Goal: Information Seeking & Learning: Compare options

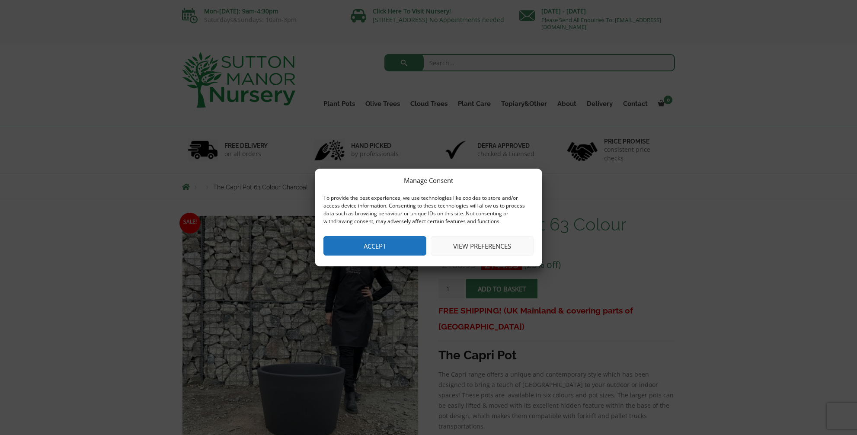
click at [414, 240] on button "Accept" at bounding box center [374, 245] width 103 height 19
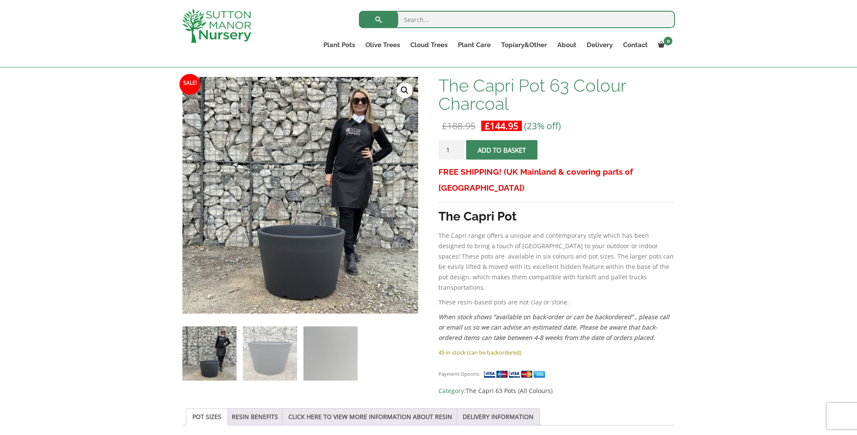
scroll to position [97, 0]
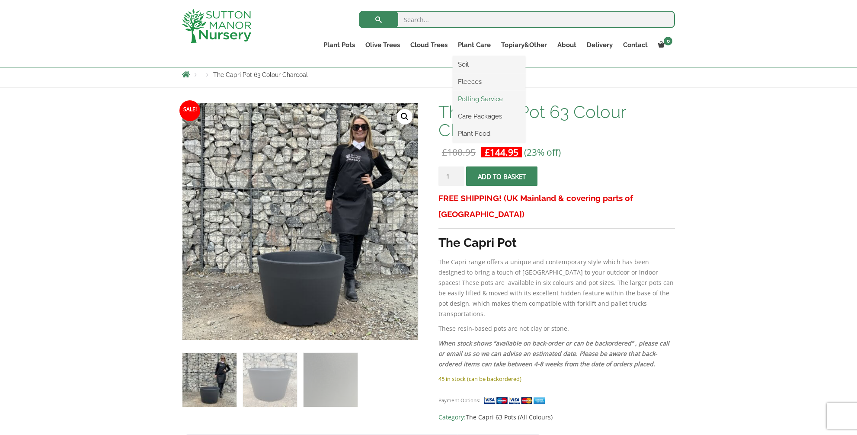
click at [490, 99] on link "Potting Service" at bounding box center [489, 99] width 73 height 13
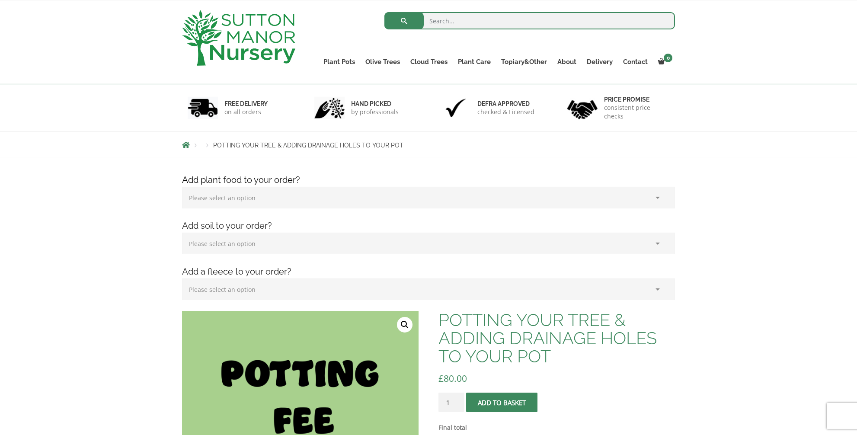
scroll to position [125, 0]
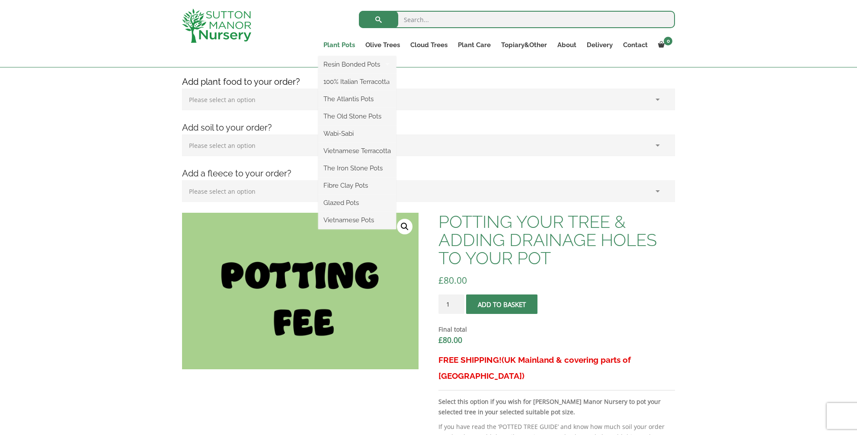
click at [347, 44] on link "Plant Pots" at bounding box center [339, 45] width 42 height 12
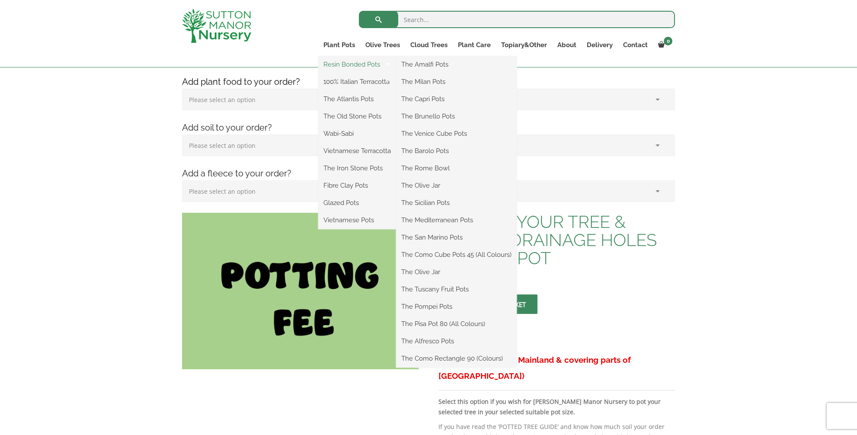
click at [346, 64] on link "Resin Bonded Pots" at bounding box center [357, 64] width 78 height 13
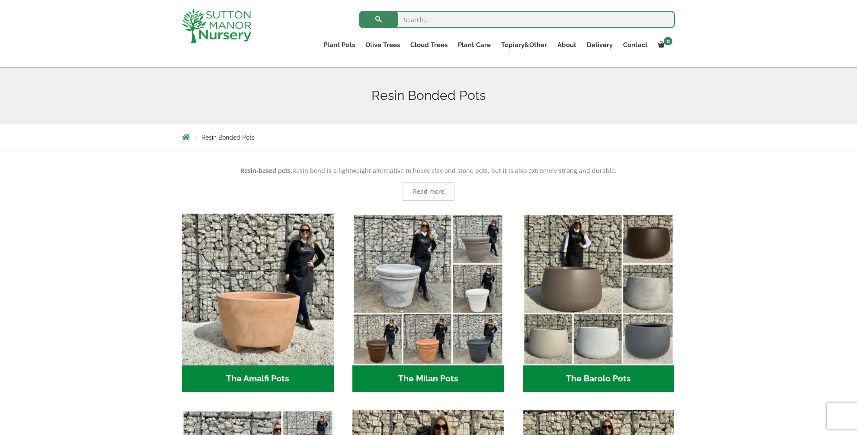
scroll to position [76, 0]
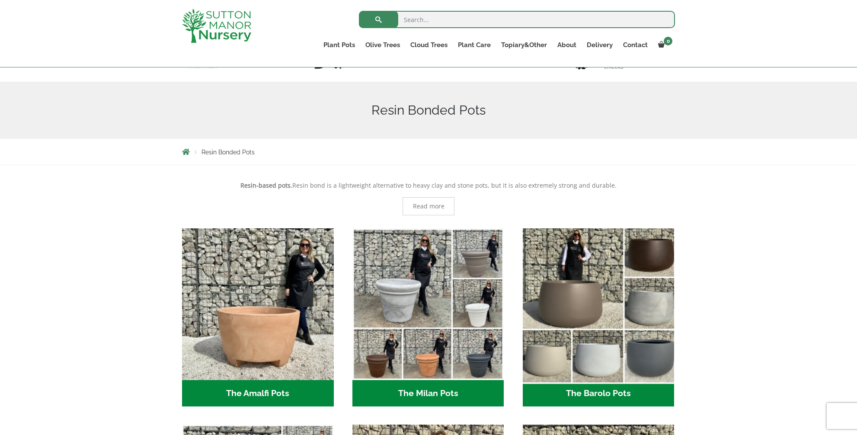
click at [551, 306] on img "Visit product category The Barolo Pots" at bounding box center [598, 303] width 159 height 159
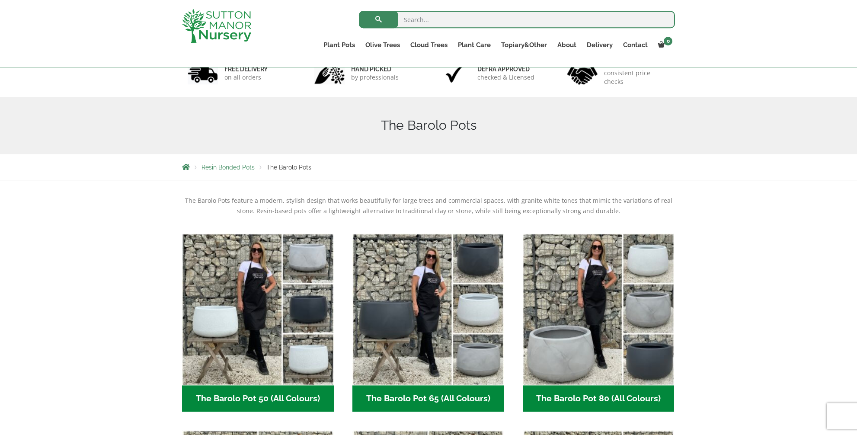
scroll to position [180, 0]
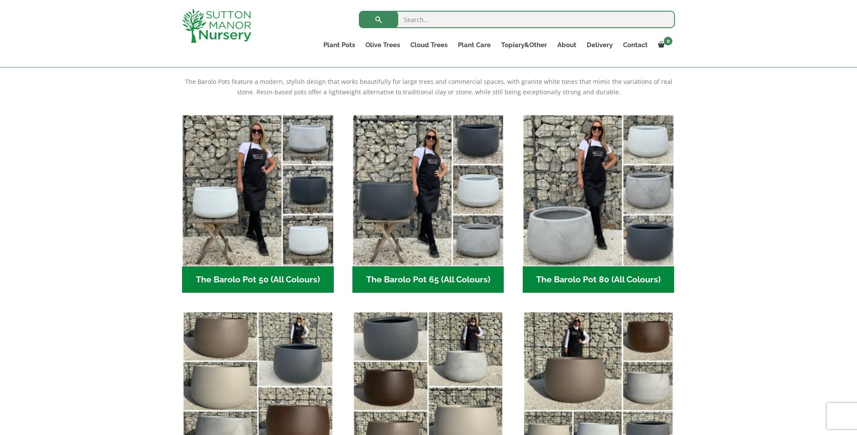
click at [418, 278] on h2 "The Barolo Pot 65 (All Colours) (6)" at bounding box center [428, 279] width 152 height 27
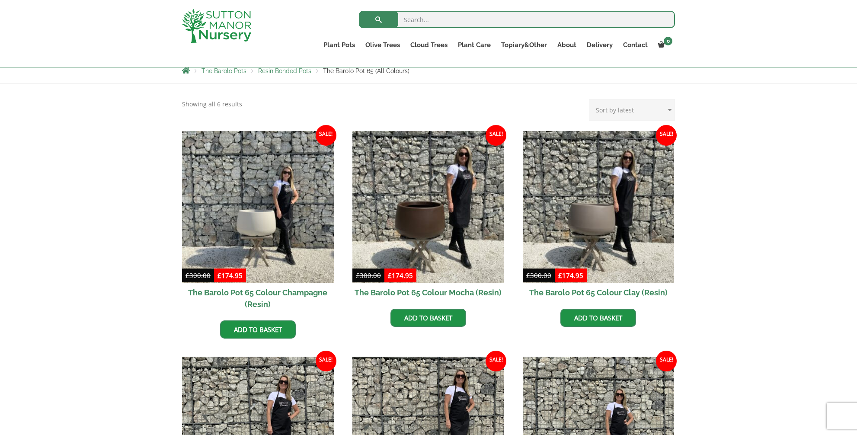
scroll to position [157, 0]
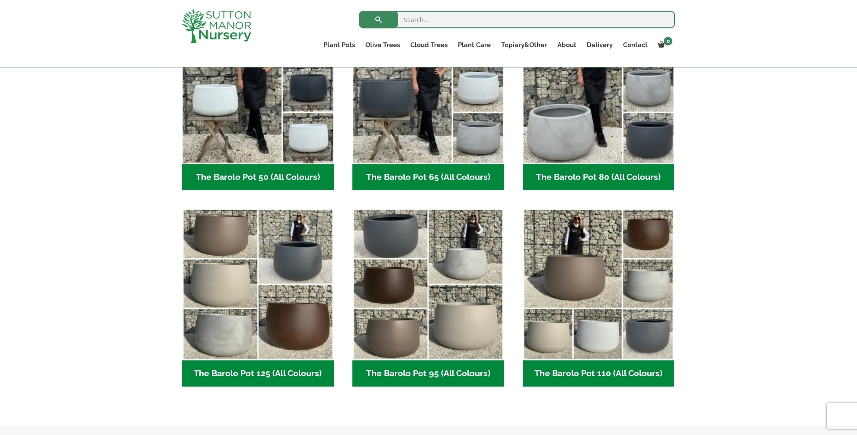
scroll to position [323, 0]
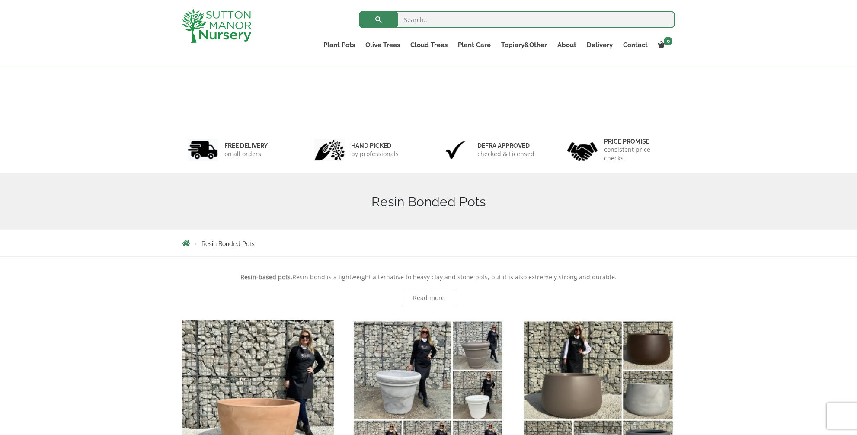
scroll to position [76, 0]
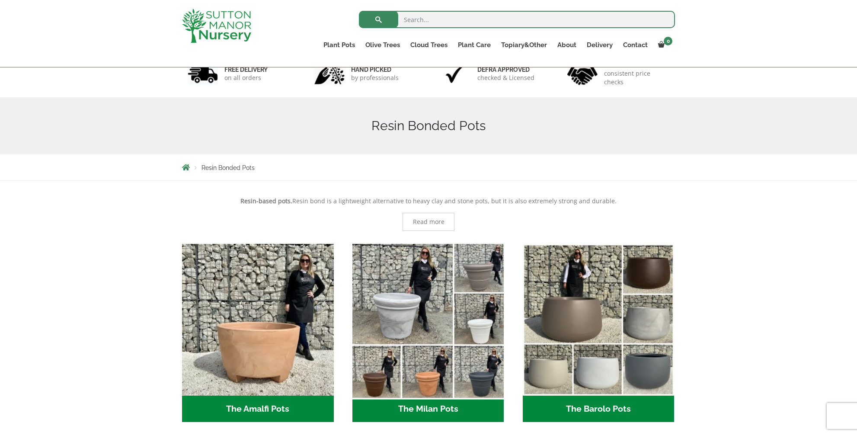
click at [394, 311] on img "Visit product category The Milan Pots" at bounding box center [427, 319] width 159 height 159
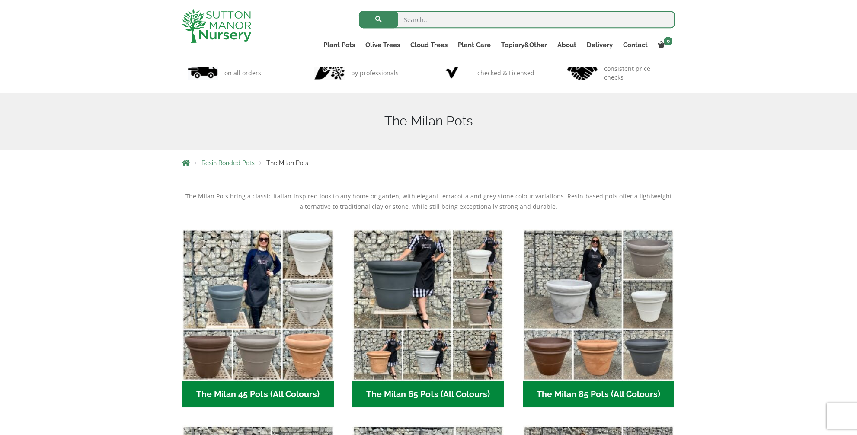
scroll to position [180, 0]
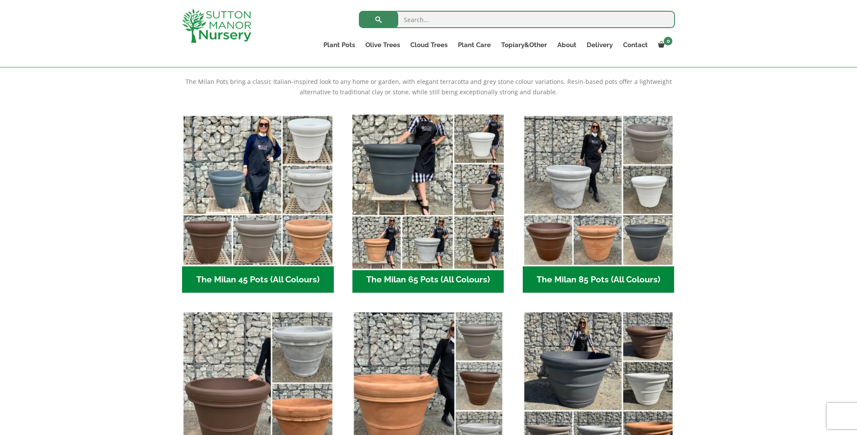
click at [432, 246] on img "Visit product category The Milan 65 Pots (All Colours)" at bounding box center [427, 190] width 159 height 159
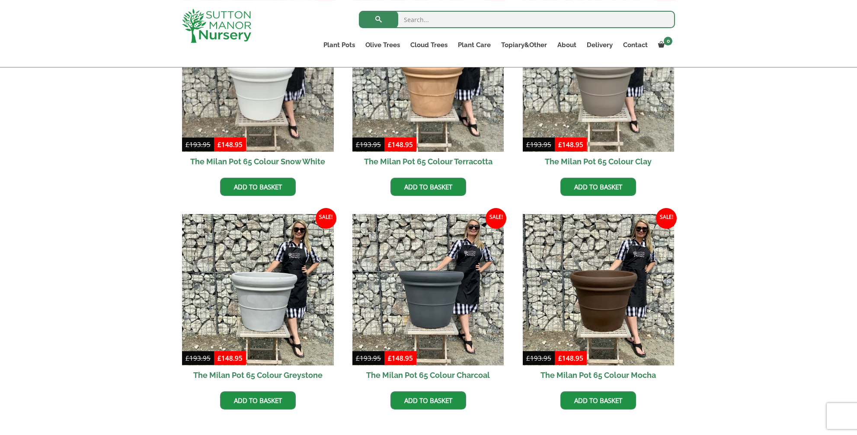
scroll to position [291, 0]
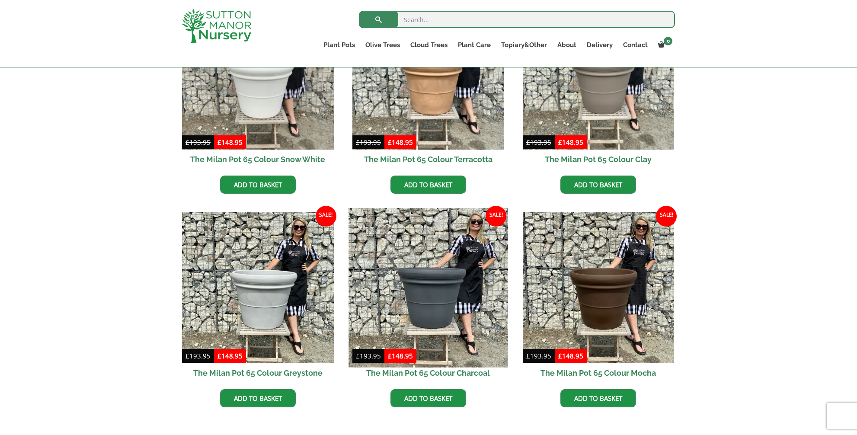
click at [439, 307] on img at bounding box center [427, 287] width 159 height 159
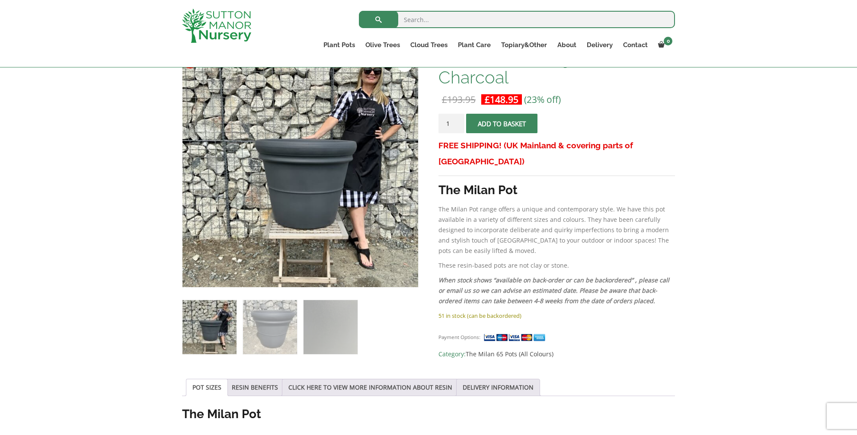
scroll to position [152, 0]
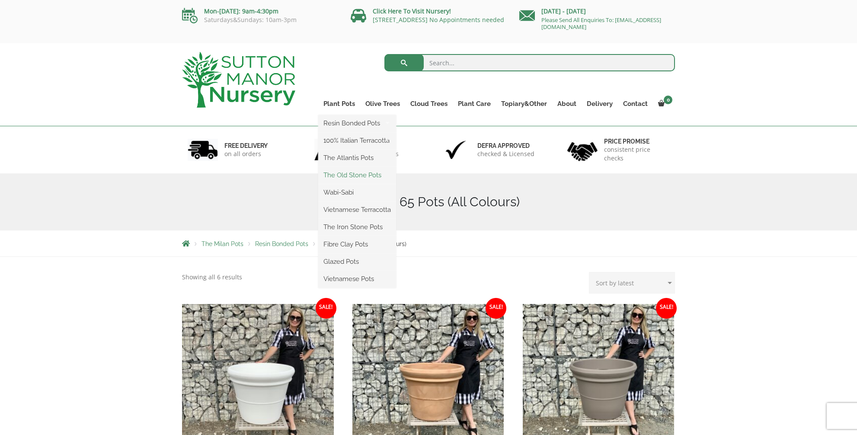
click at [350, 175] on link "The Old Stone Pots" at bounding box center [357, 175] width 78 height 13
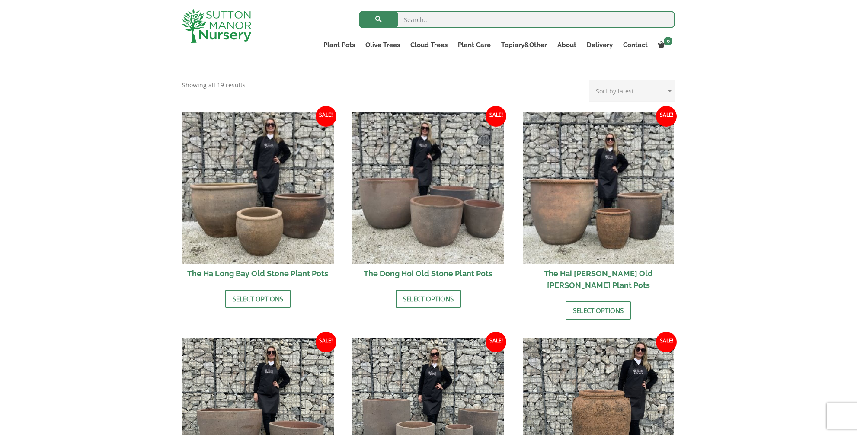
scroll to position [282, 0]
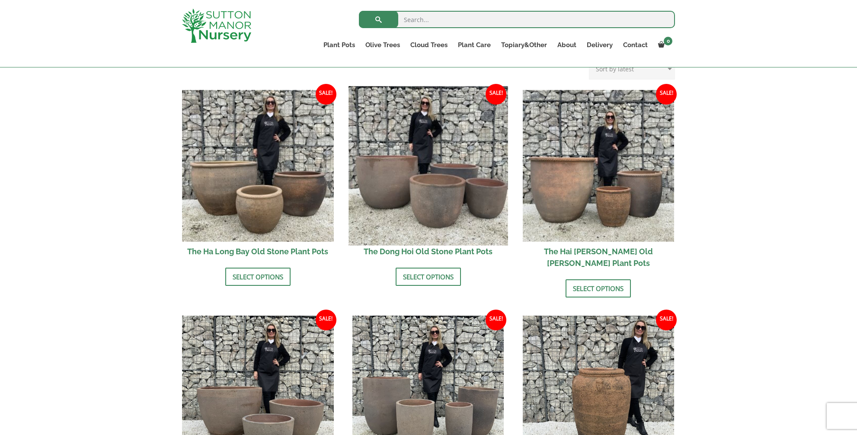
click at [449, 201] on img at bounding box center [427, 165] width 159 height 159
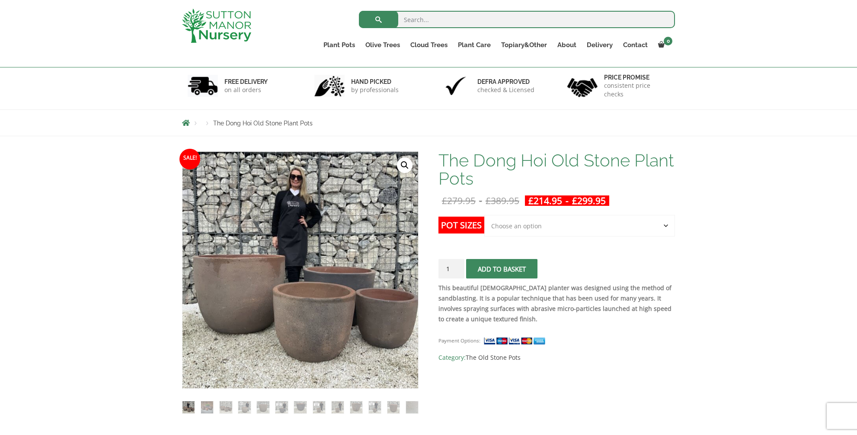
scroll to position [62, 0]
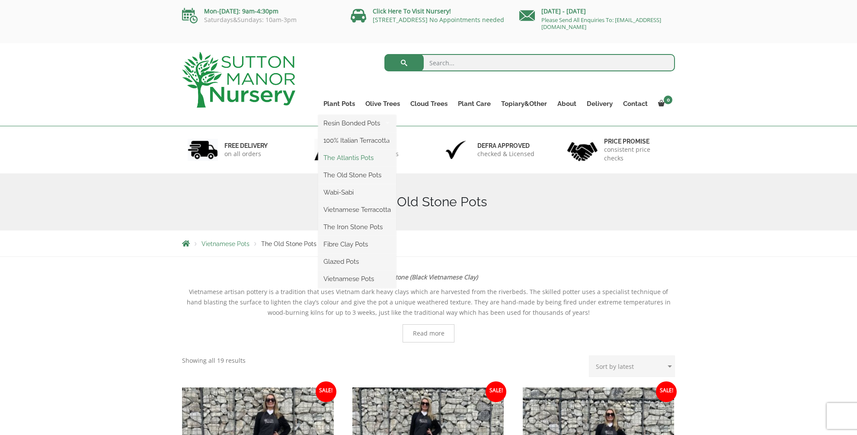
click at [339, 159] on link "The Atlantis Pots" at bounding box center [357, 157] width 78 height 13
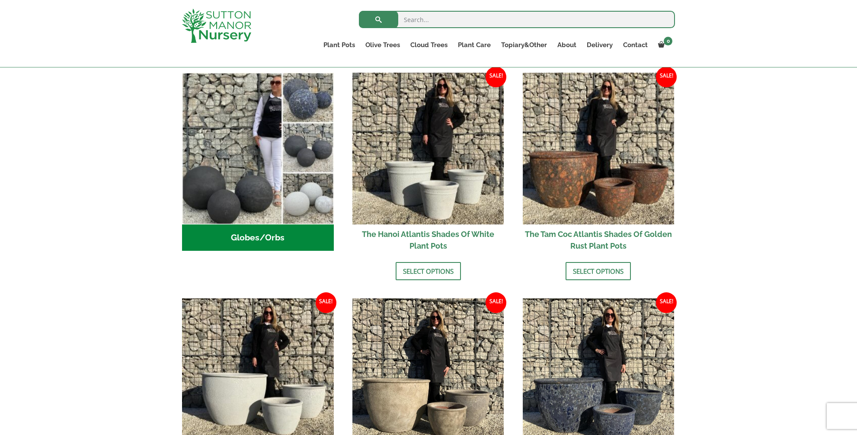
scroll to position [303, 0]
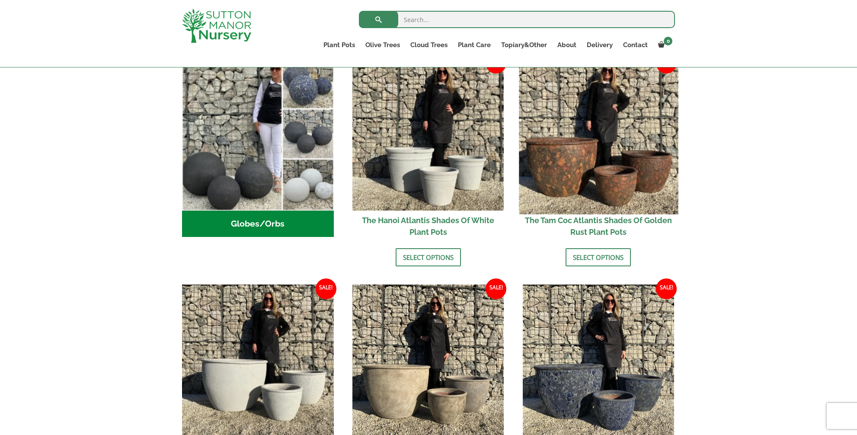
click at [572, 171] on img at bounding box center [598, 134] width 159 height 159
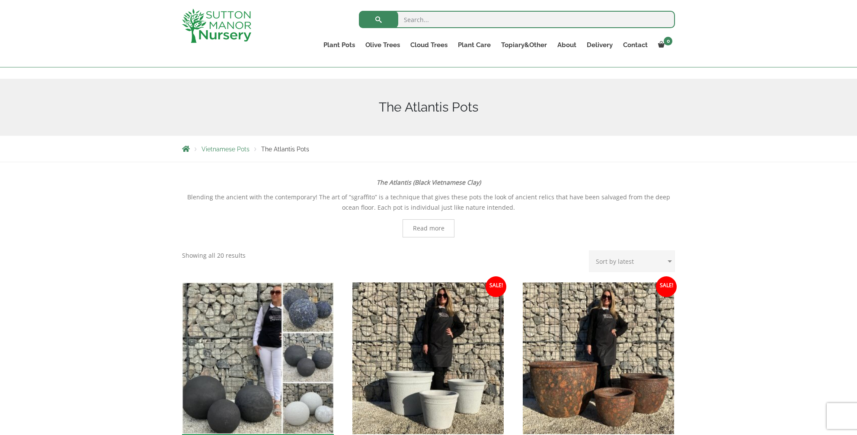
scroll to position [17, 0]
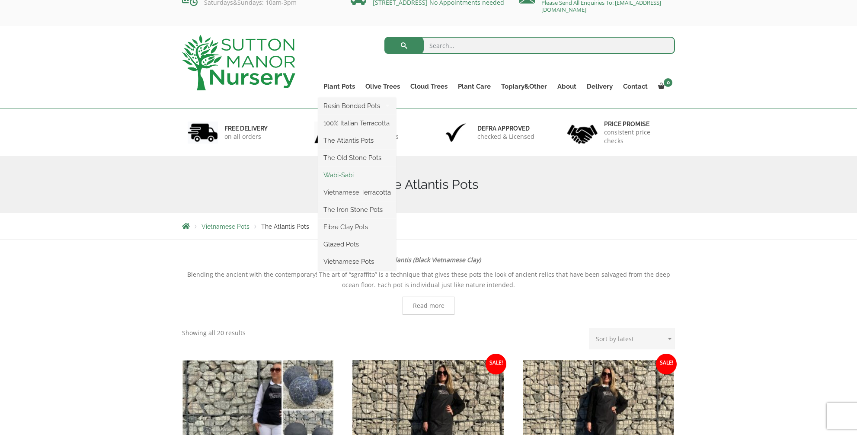
click at [353, 175] on link "Wabi-Sabi" at bounding box center [357, 175] width 78 height 13
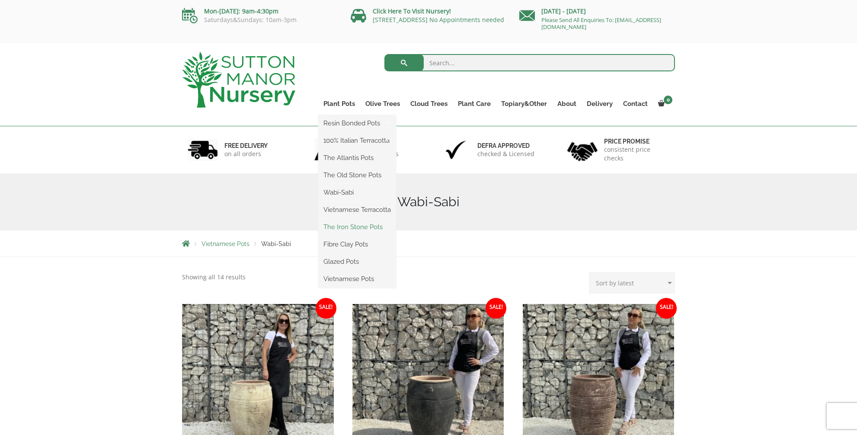
click at [343, 230] on link "The Iron Stone Pots" at bounding box center [357, 226] width 78 height 13
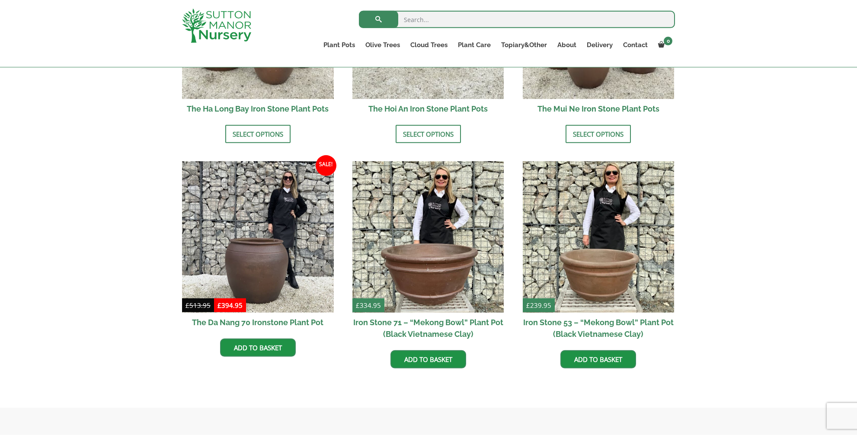
scroll to position [358, 0]
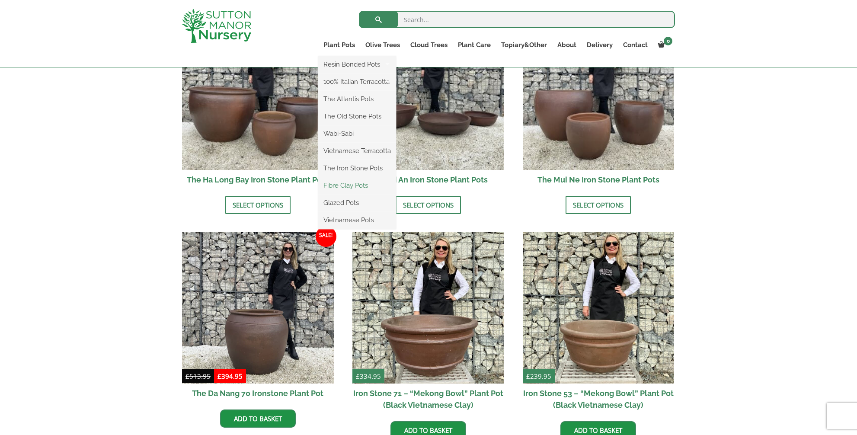
click at [357, 189] on link "Fibre Clay Pots" at bounding box center [357, 185] width 78 height 13
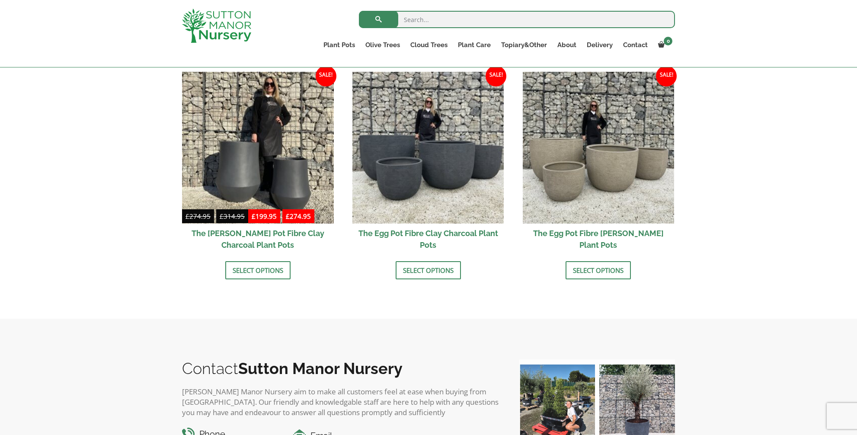
scroll to position [282, 0]
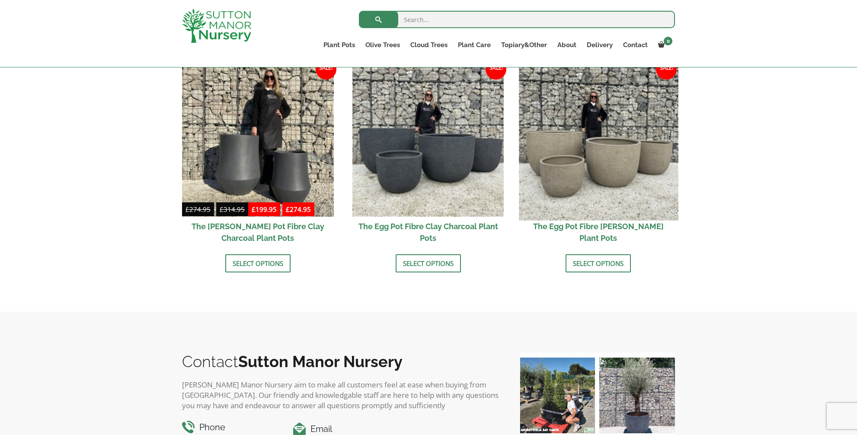
click at [632, 161] on img at bounding box center [598, 140] width 159 height 159
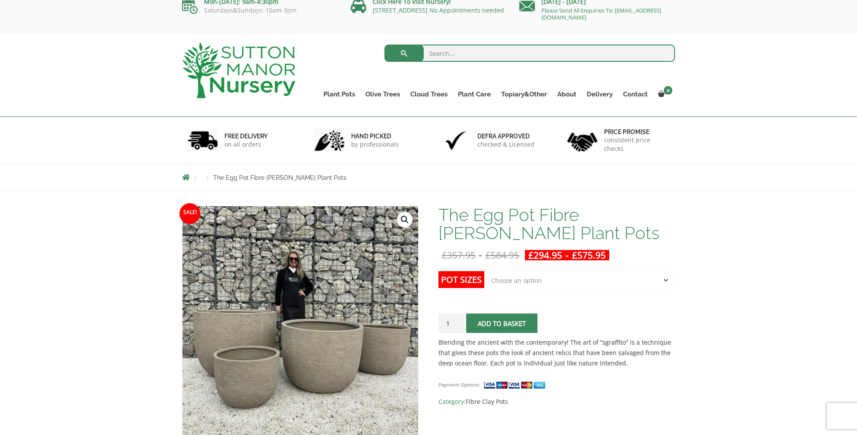
scroll to position [76, 0]
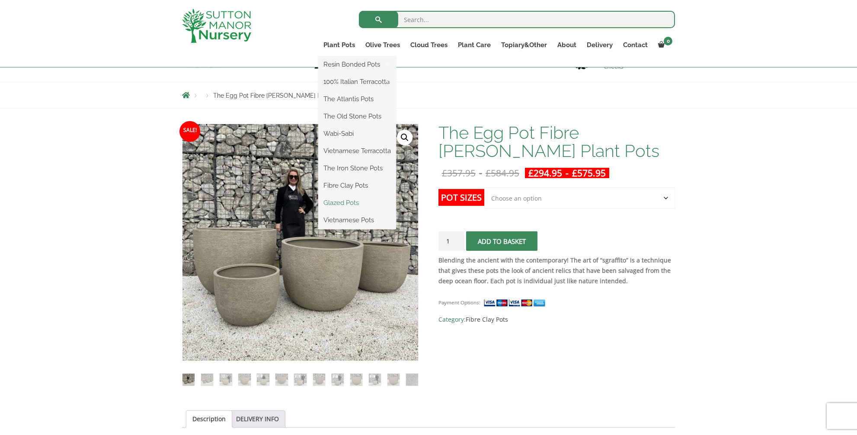
click at [354, 204] on link "Glazed Pots" at bounding box center [357, 202] width 78 height 13
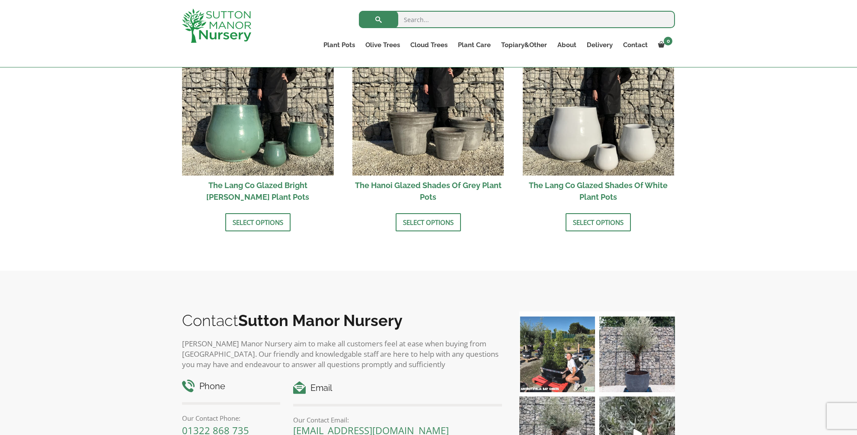
scroll to position [692, 0]
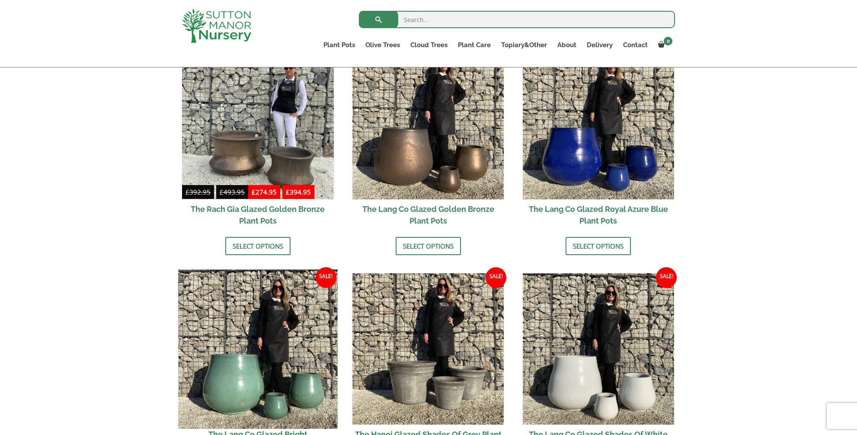
click at [272, 382] on img at bounding box center [257, 348] width 159 height 159
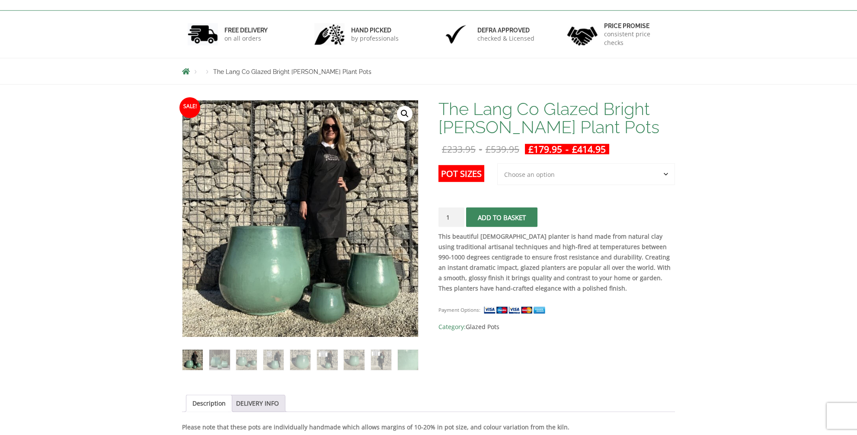
scroll to position [118, 0]
